Goal: Information Seeking & Learning: Learn about a topic

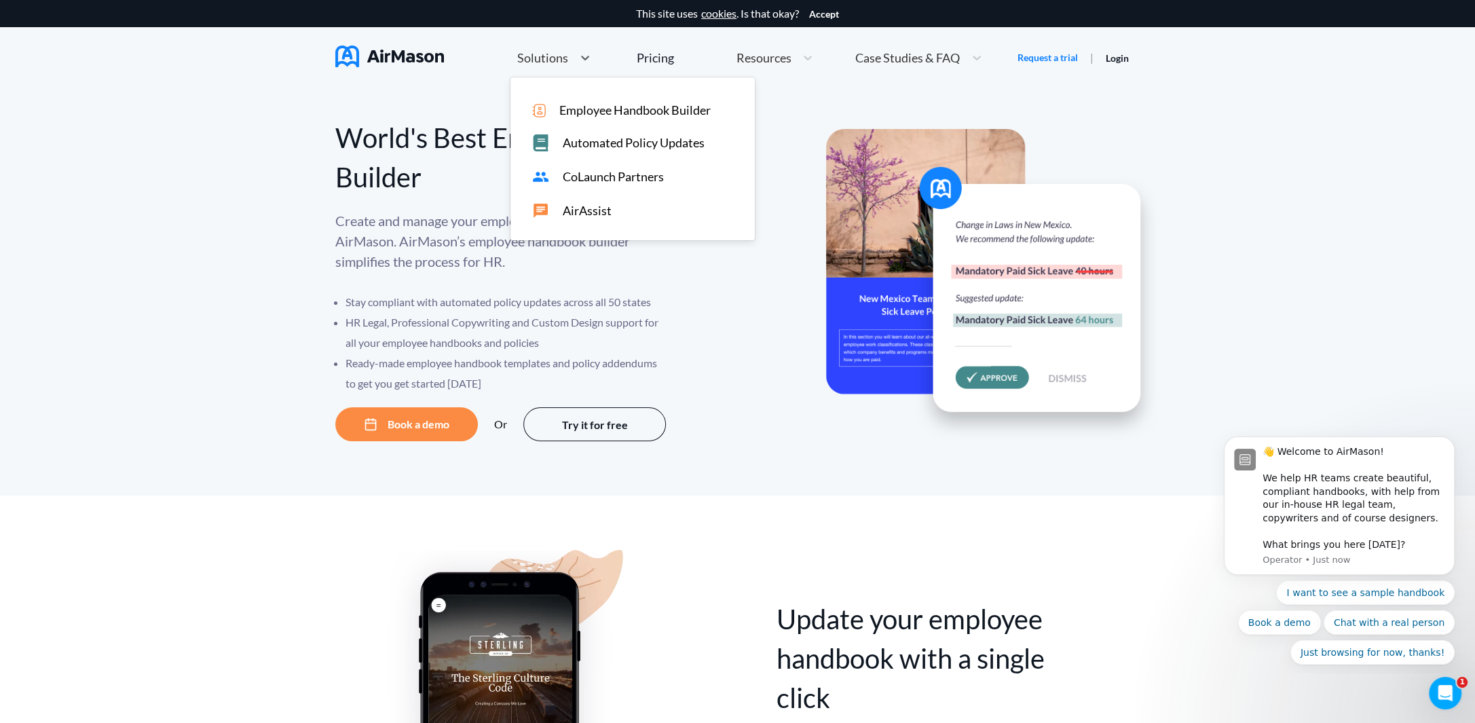
click at [557, 53] on span "Solutions" at bounding box center [542, 58] width 51 height 12
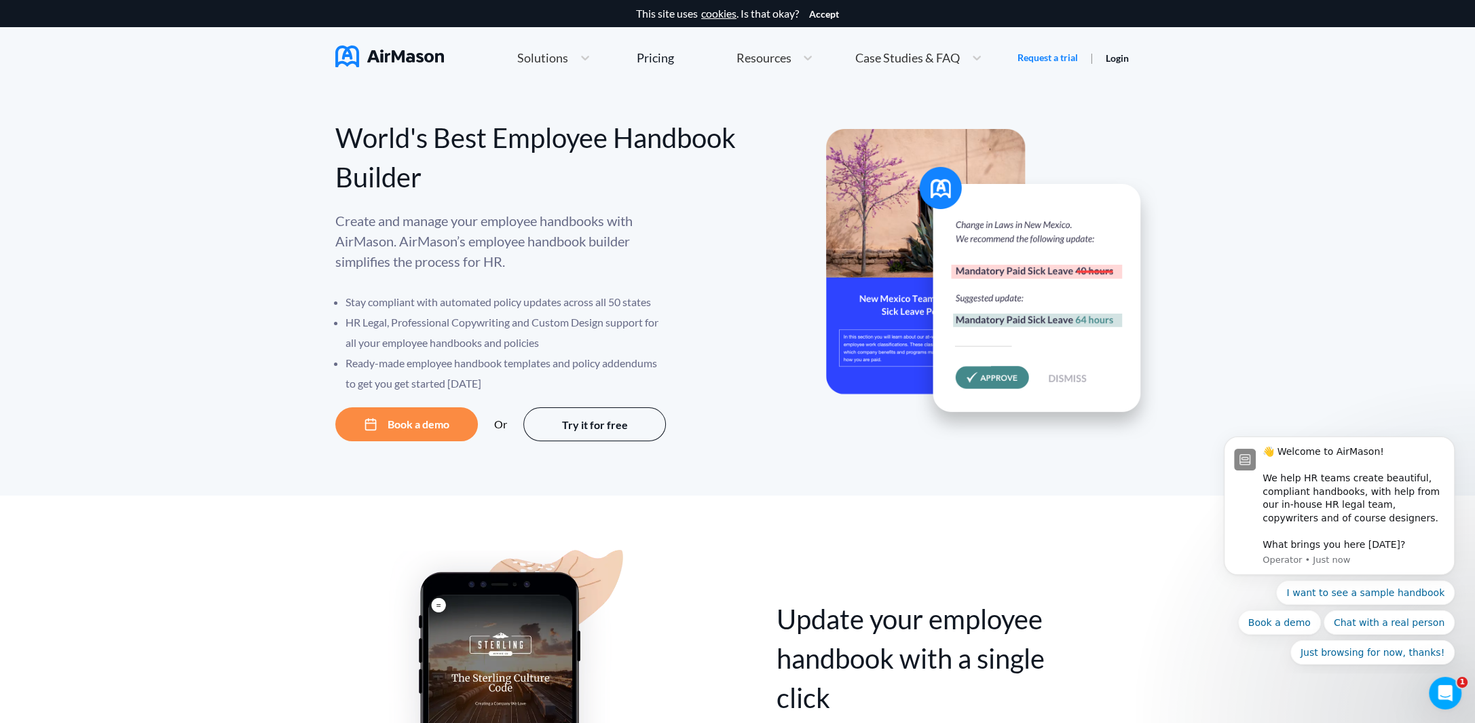
click at [434, 240] on p "Create and manage your employee handbooks with AirMason. AirMason’s employee ha…" at bounding box center [501, 240] width 333 height 61
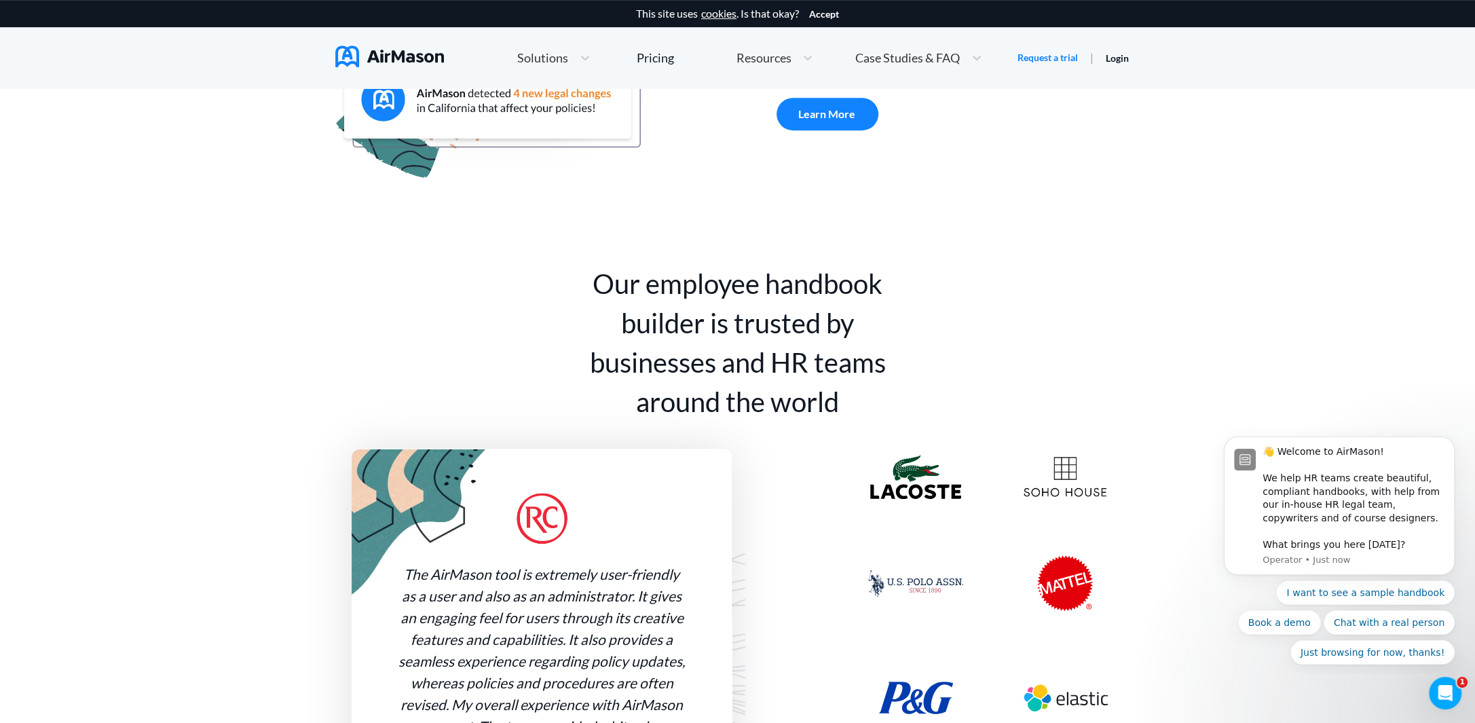
scroll to position [882, 0]
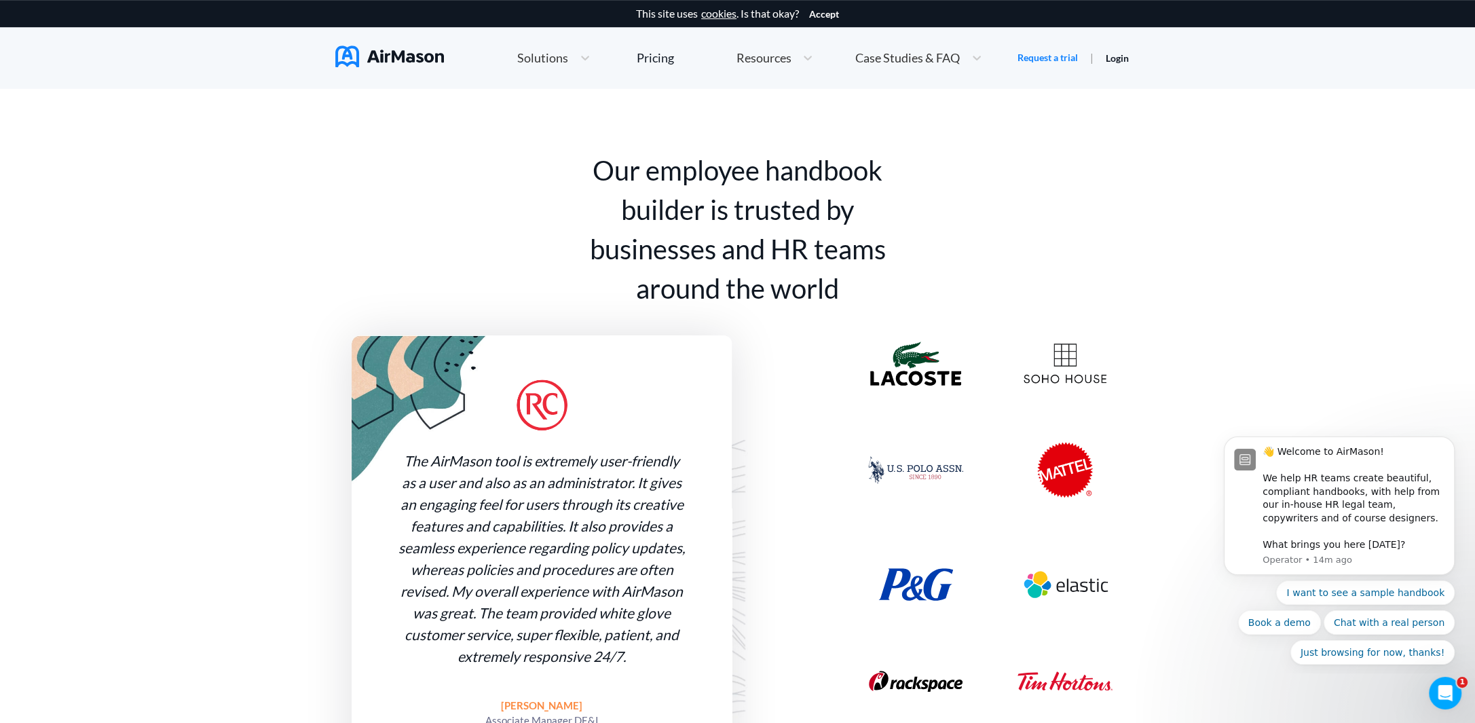
drag, startPoint x: 914, startPoint y: 167, endPoint x: 836, endPoint y: 22, distance: 164.3
click at [914, 166] on div "Our employee handbook builder is trusted by businesses and HR teams around the …" at bounding box center [737, 474] width 804 height 646
click at [654, 64] on div "Pricing" at bounding box center [655, 58] width 37 height 12
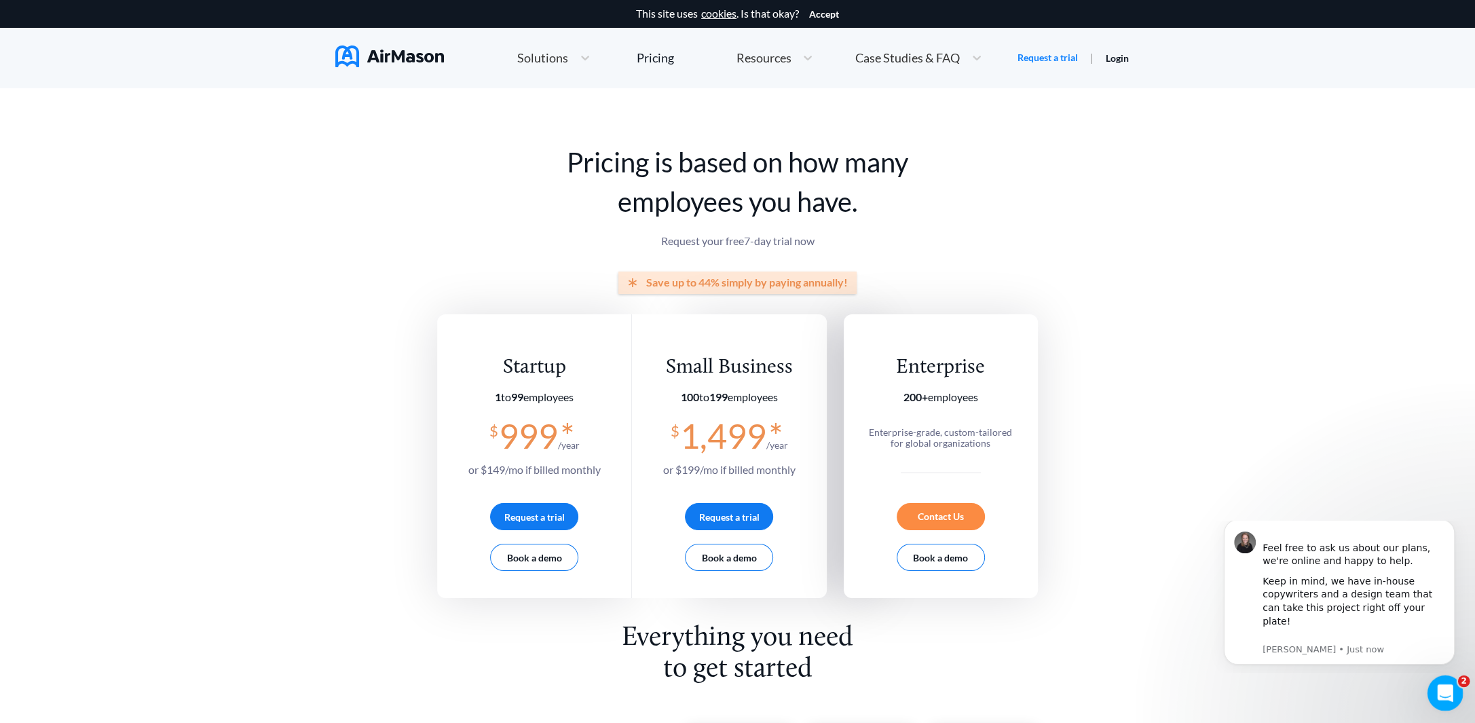
click at [1457, 696] on div "Open Intercom Messenger" at bounding box center [1443, 691] width 45 height 45
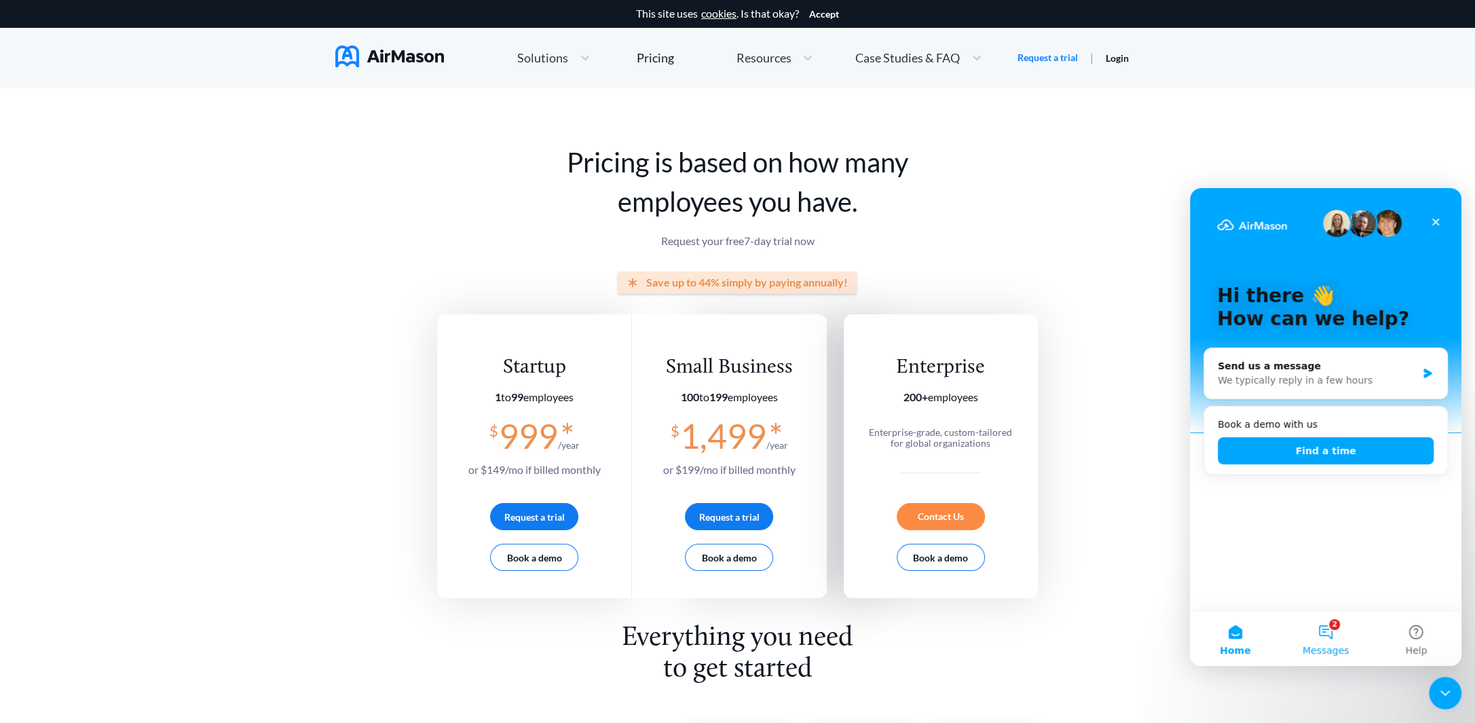
click at [1322, 629] on button "2 Messages" at bounding box center [1325, 639] width 90 height 54
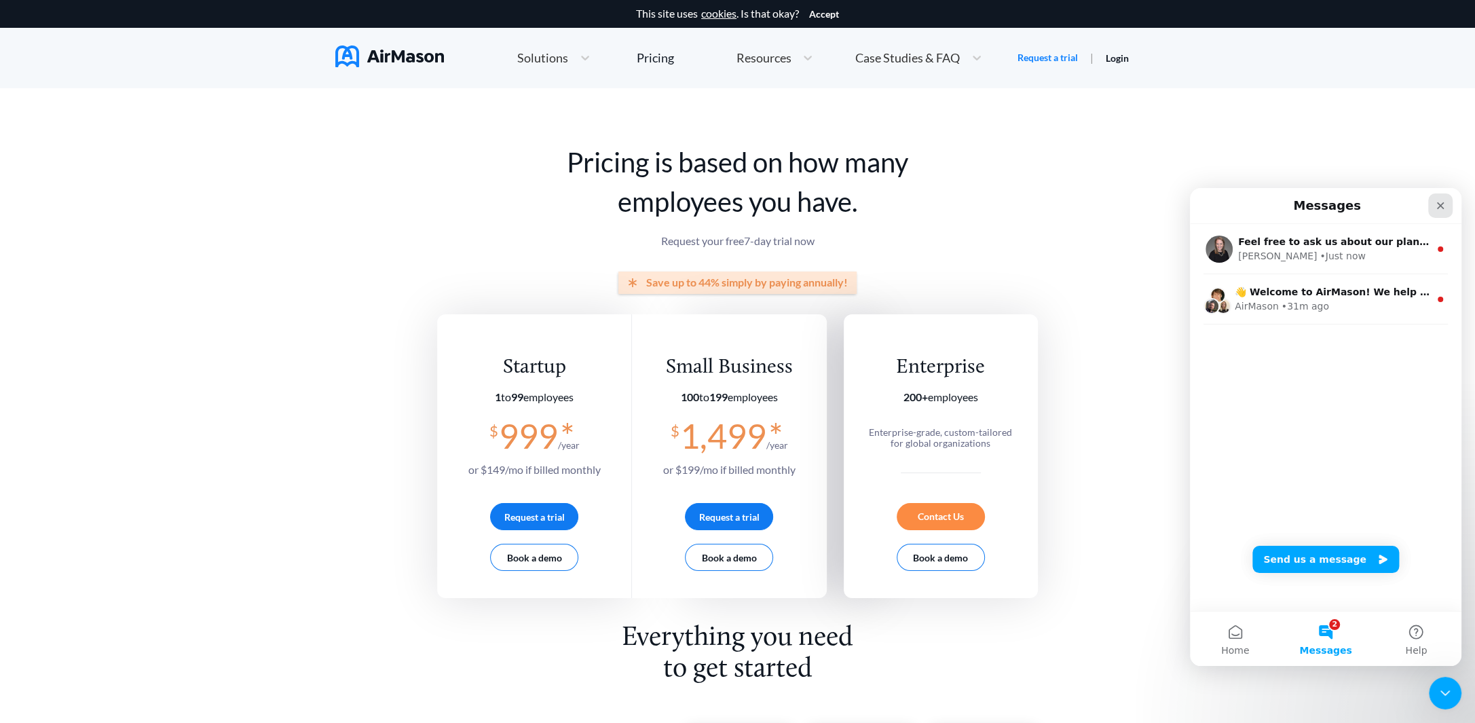
click at [1441, 205] on icon "Close" at bounding box center [1440, 205] width 7 height 7
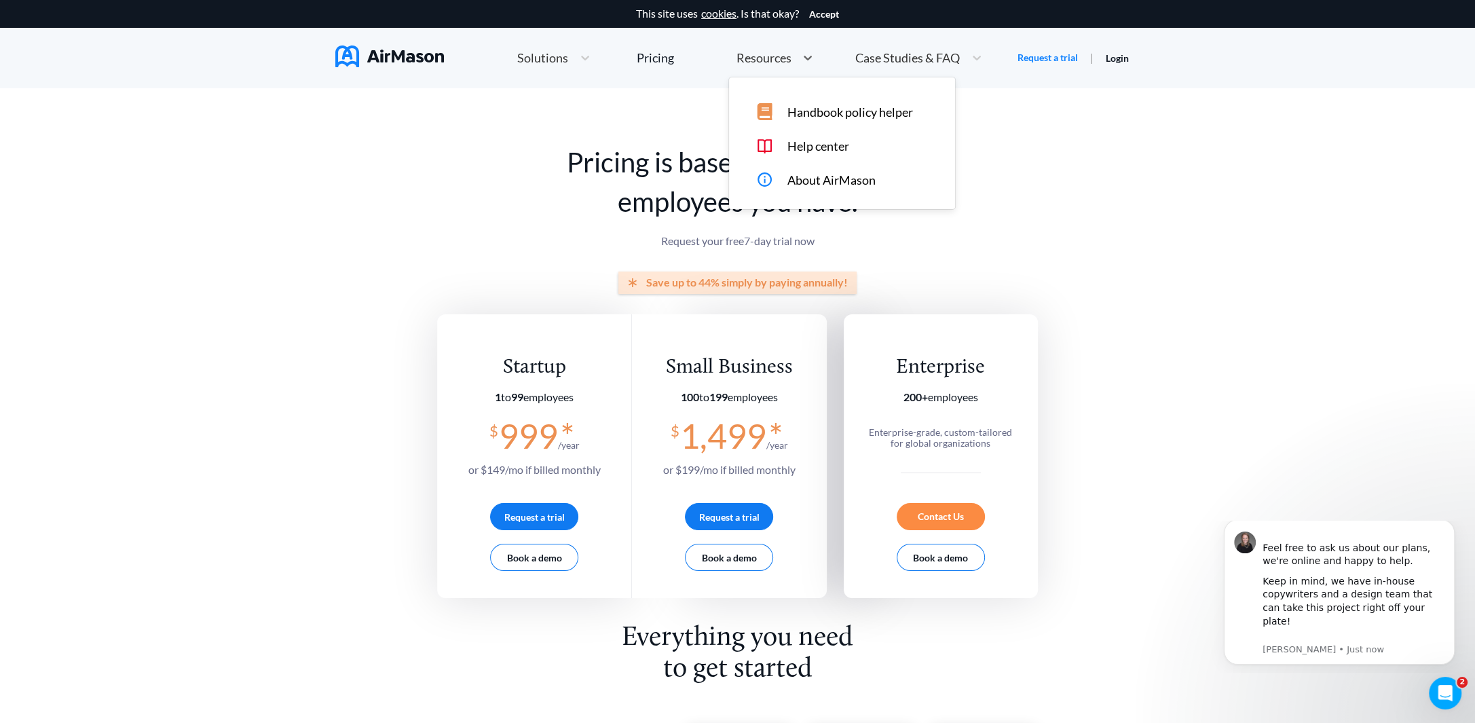
click at [792, 54] on div "Resources" at bounding box center [762, 58] width 67 height 17
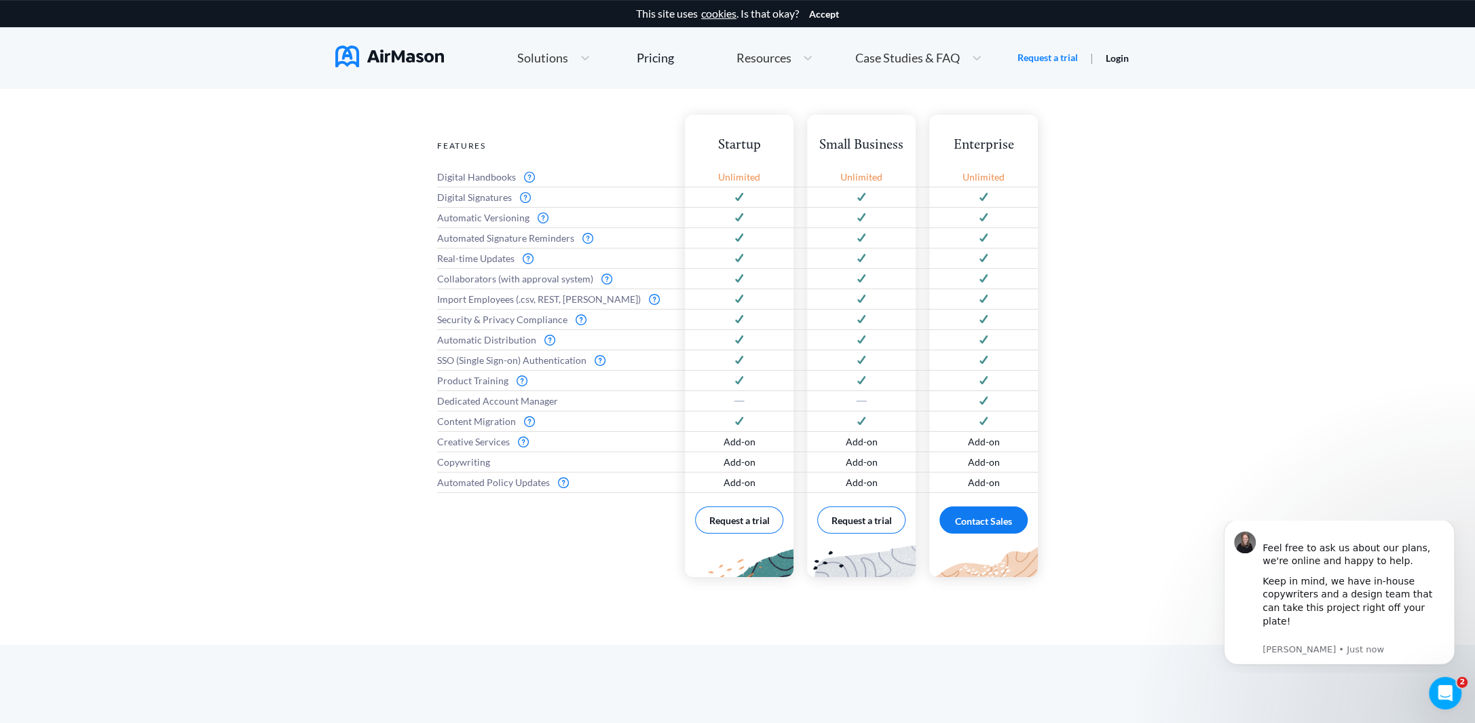
scroll to position [542, 0]
